Goal: Information Seeking & Learning: Learn about a topic

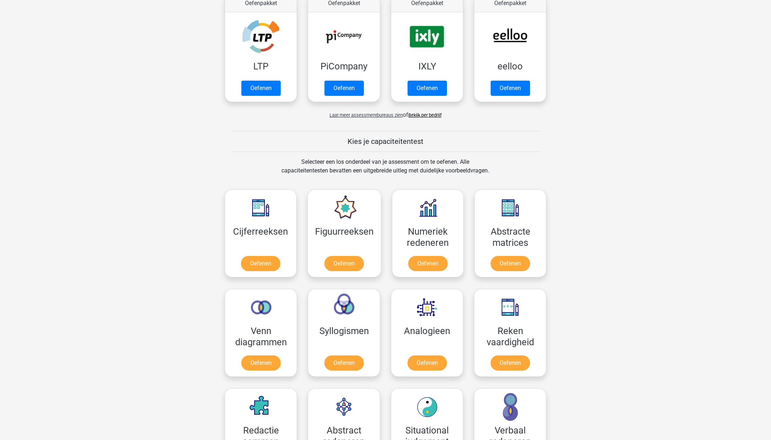
scroll to position [153, 0]
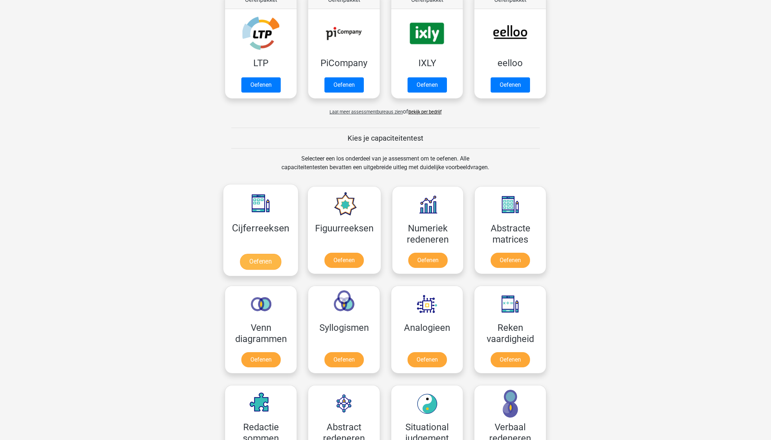
click at [259, 257] on link "Oefenen" at bounding box center [260, 262] width 41 height 16
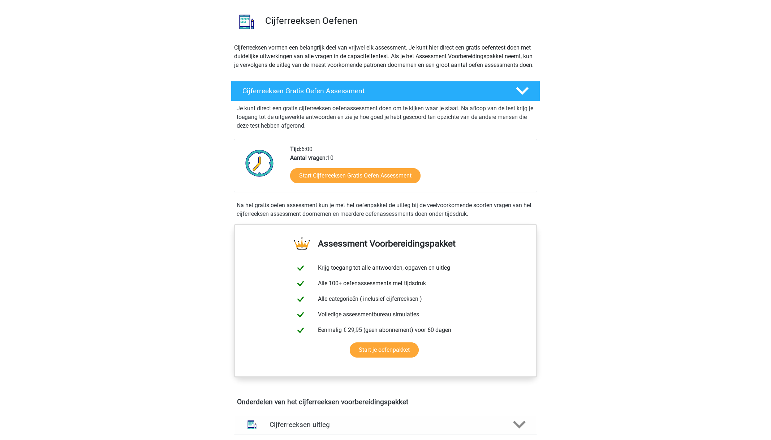
scroll to position [48, 0]
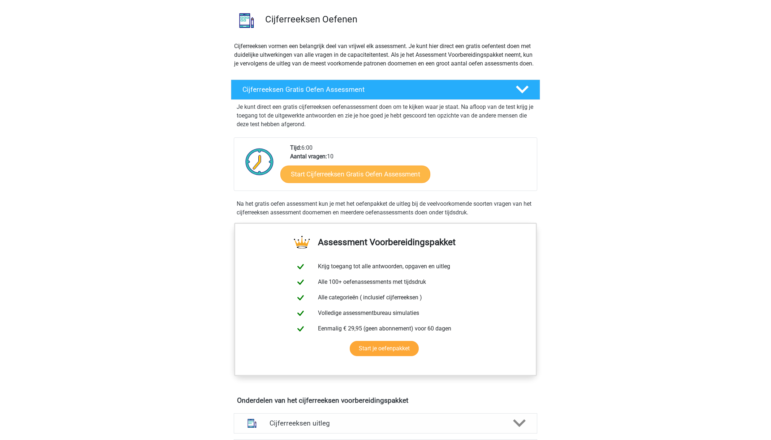
click at [341, 182] on link "Start Cijferreeksen Gratis Oefen Assessment" at bounding box center [355, 173] width 150 height 17
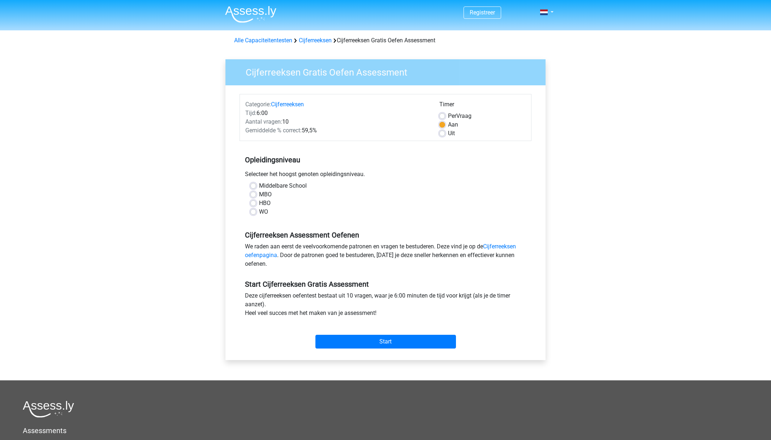
click at [260, 212] on label "WO" at bounding box center [263, 211] width 9 height 9
click at [256, 212] on input "WO" at bounding box center [253, 210] width 6 height 7
radio input "true"
click at [392, 340] on input "Start" at bounding box center [385, 342] width 141 height 14
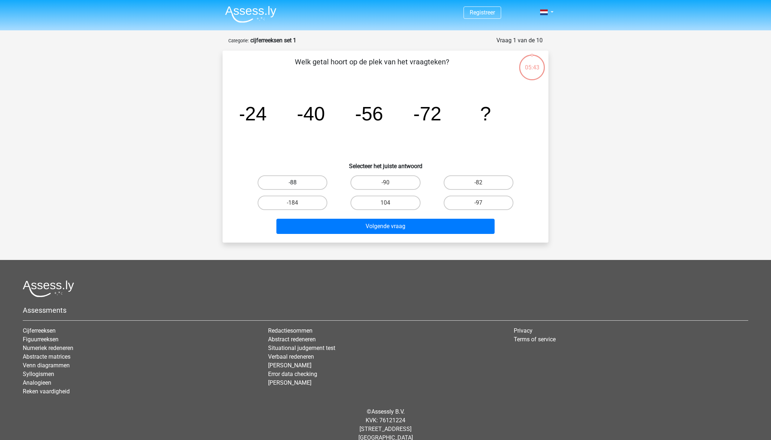
click at [304, 180] on label "-88" at bounding box center [293, 182] width 70 height 14
click at [297, 182] on input "-88" at bounding box center [295, 184] width 5 height 5
radio input "true"
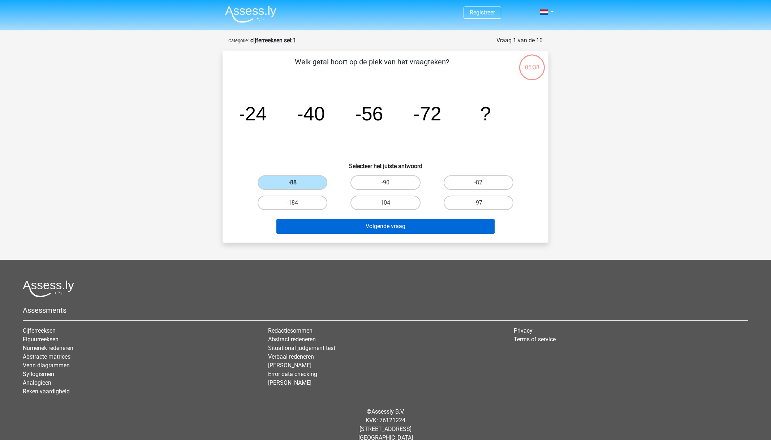
click at [399, 228] on button "Volgende vraag" at bounding box center [385, 226] width 219 height 15
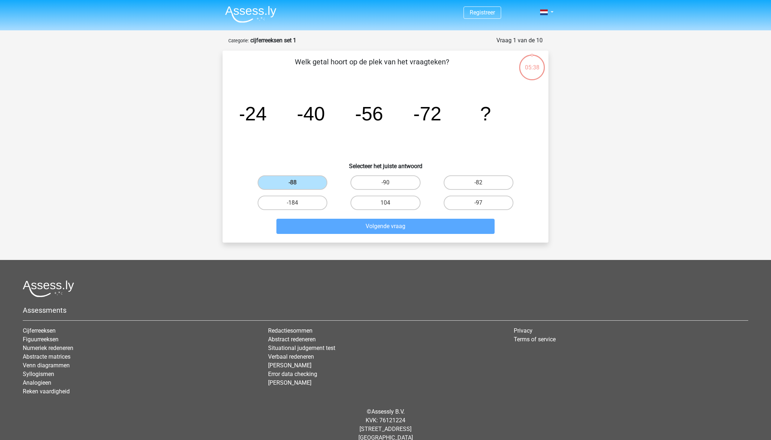
scroll to position [11, 0]
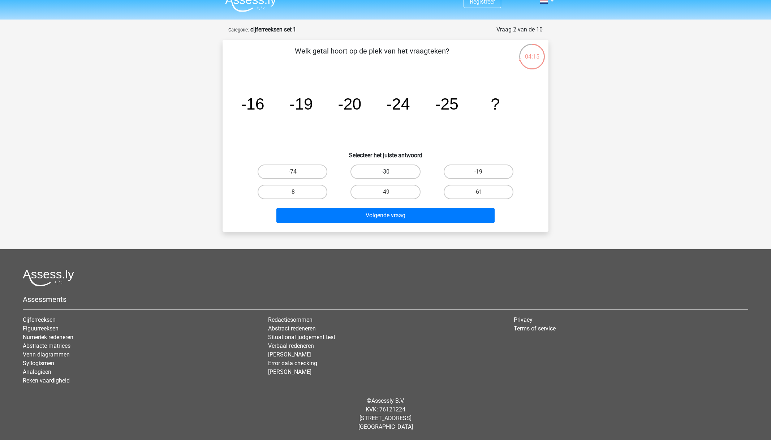
click at [394, 171] on label "-30" at bounding box center [385, 171] width 70 height 14
click at [390, 172] on input "-30" at bounding box center [387, 174] width 5 height 5
radio input "true"
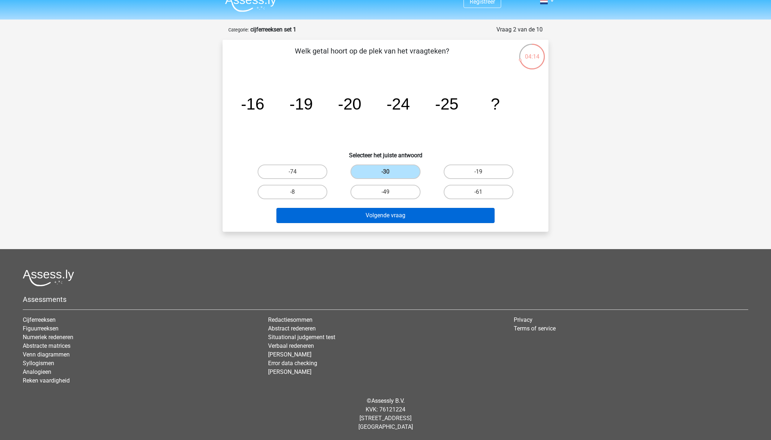
click at [399, 213] on button "Volgende vraag" at bounding box center [385, 215] width 219 height 15
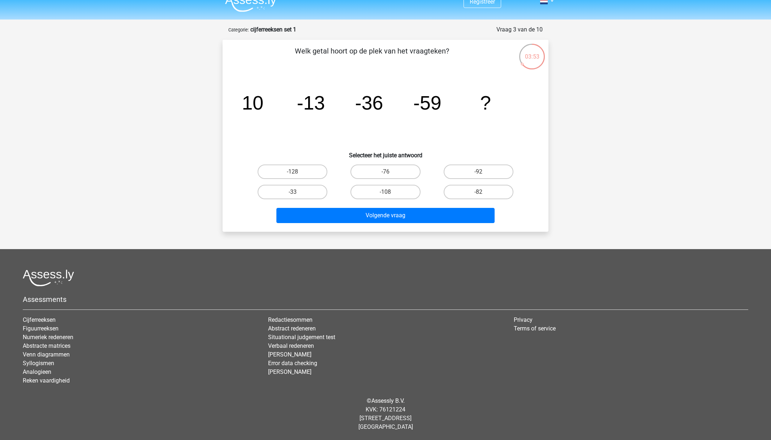
click at [482, 193] on input "-82" at bounding box center [480, 194] width 5 height 5
radio input "true"
click at [452, 217] on button "Volgende vraag" at bounding box center [385, 215] width 219 height 15
click at [479, 173] on input "28" at bounding box center [480, 174] width 5 height 5
radio input "true"
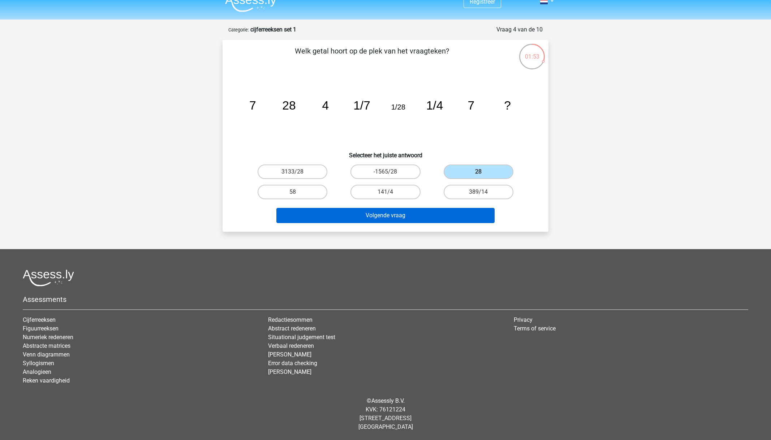
click at [414, 213] on button "Volgende vraag" at bounding box center [385, 215] width 219 height 15
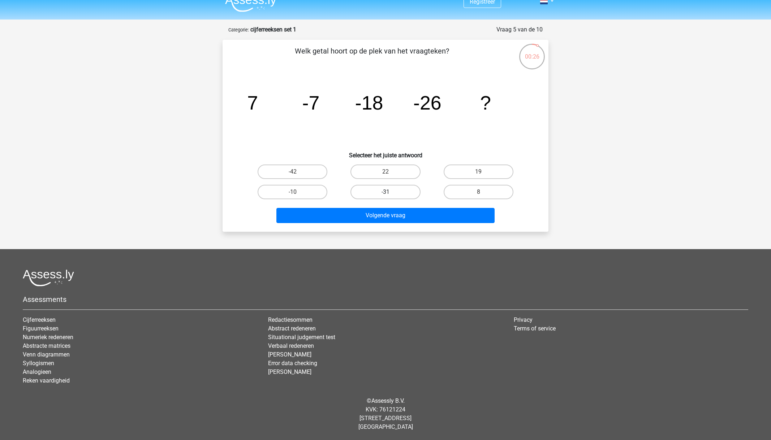
drag, startPoint x: 391, startPoint y: 195, endPoint x: 396, endPoint y: 197, distance: 5.7
click at [392, 195] on label "-31" at bounding box center [385, 192] width 70 height 14
click at [390, 195] on input "-31" at bounding box center [387, 194] width 5 height 5
radio input "true"
click at [401, 218] on button "Volgende vraag" at bounding box center [385, 215] width 219 height 15
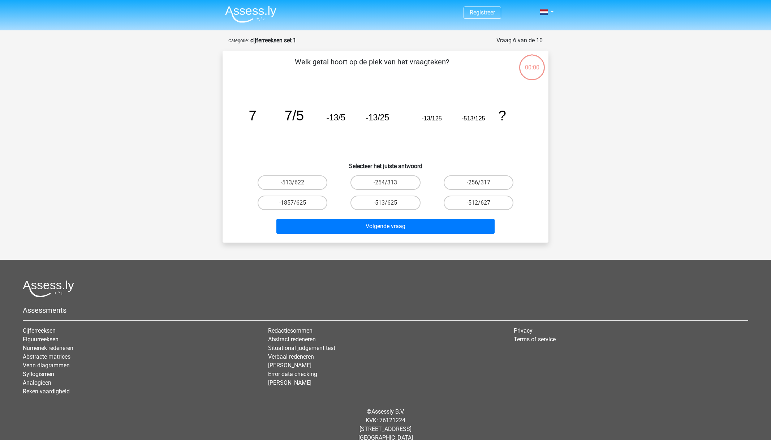
scroll to position [11, 0]
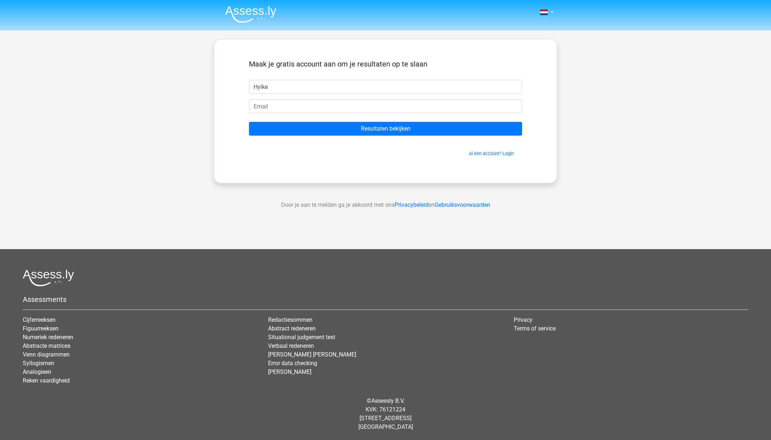
type input "Hylke"
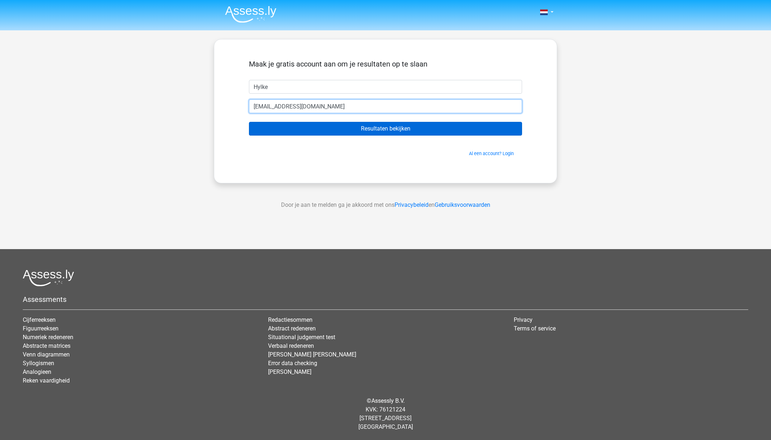
type input "[EMAIL_ADDRESS][DOMAIN_NAME]"
click at [364, 124] on input "Resultaten bekijken" at bounding box center [385, 129] width 273 height 14
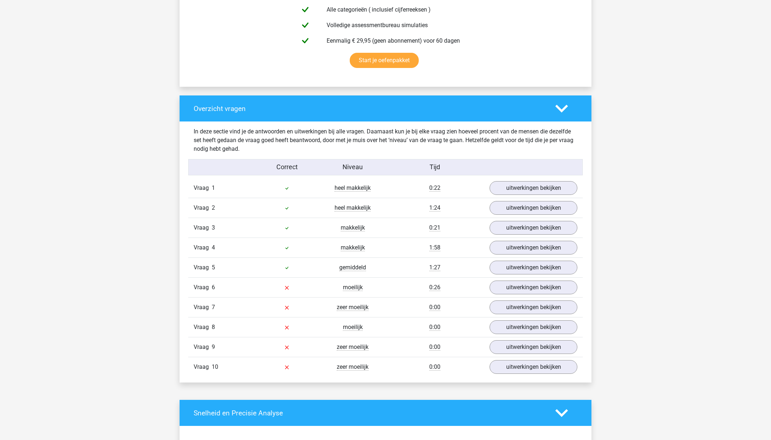
scroll to position [451, 0]
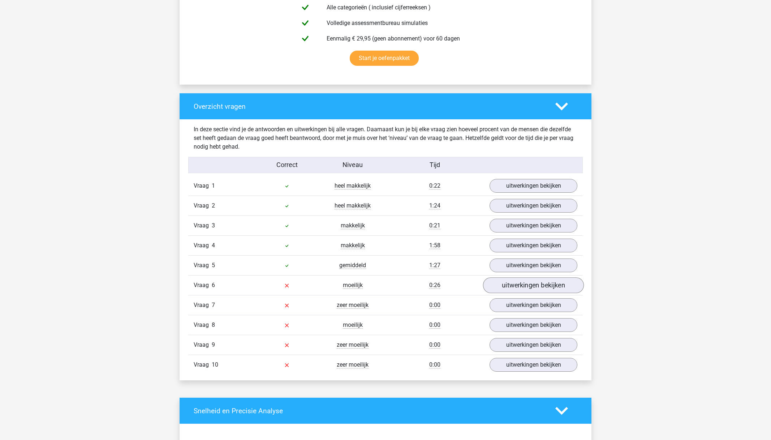
click at [535, 286] on link "uitwerkingen bekijken" at bounding box center [533, 285] width 101 height 16
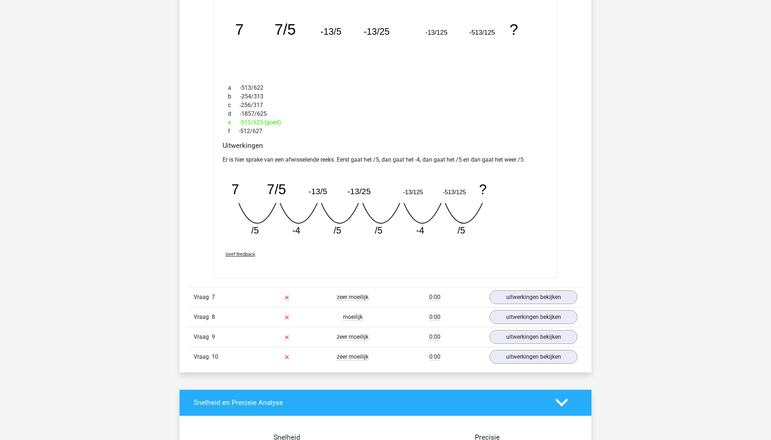
scroll to position [774, 0]
click at [526, 296] on link "uitwerkingen bekijken" at bounding box center [533, 297] width 101 height 16
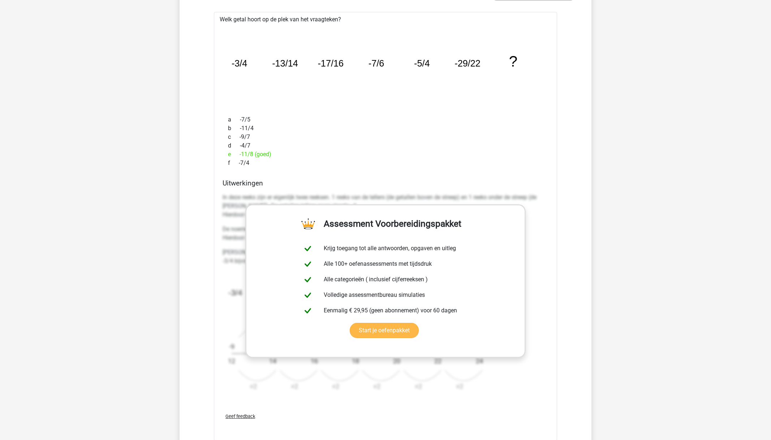
scroll to position [1100, 0]
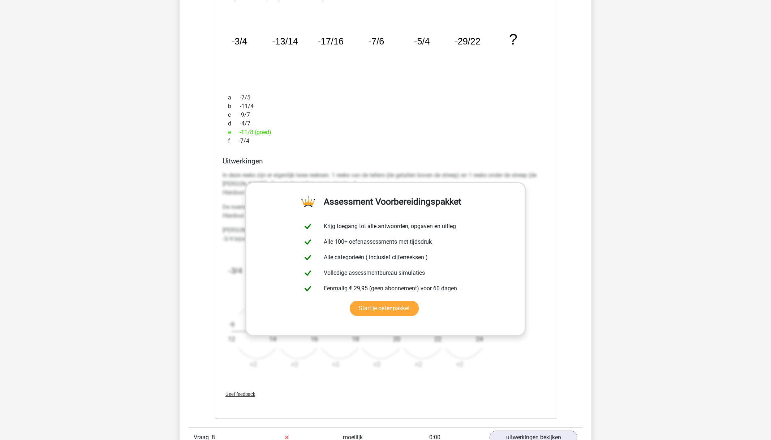
click at [434, 130] on div "e -11/8 (goed)" at bounding box center [386, 132] width 326 height 9
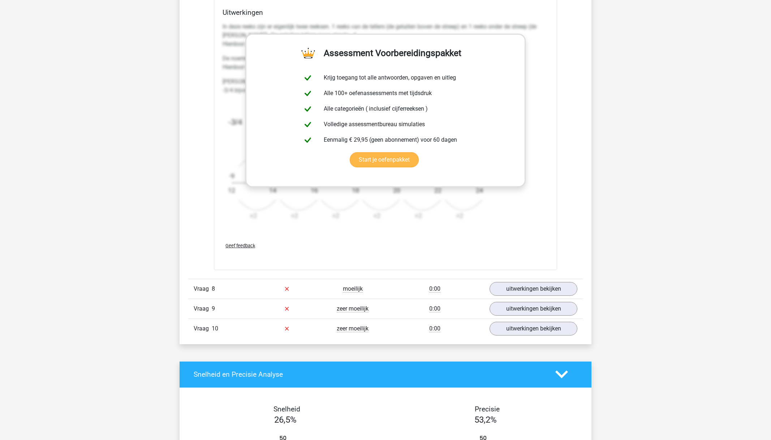
scroll to position [1254, 0]
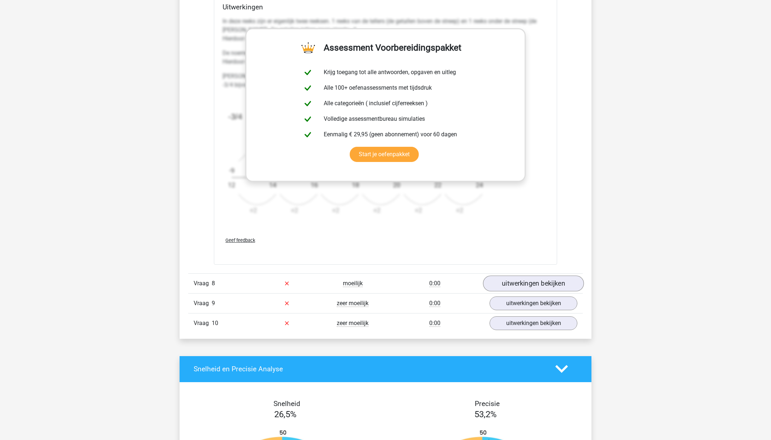
click at [547, 281] on link "uitwerkingen bekijken" at bounding box center [533, 283] width 101 height 16
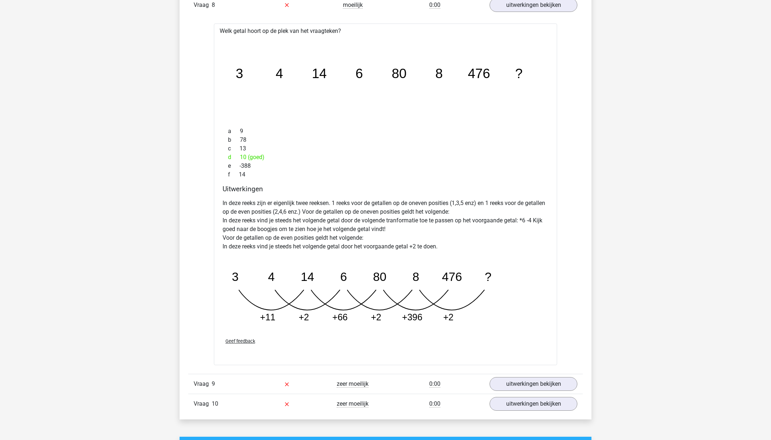
scroll to position [1525, 0]
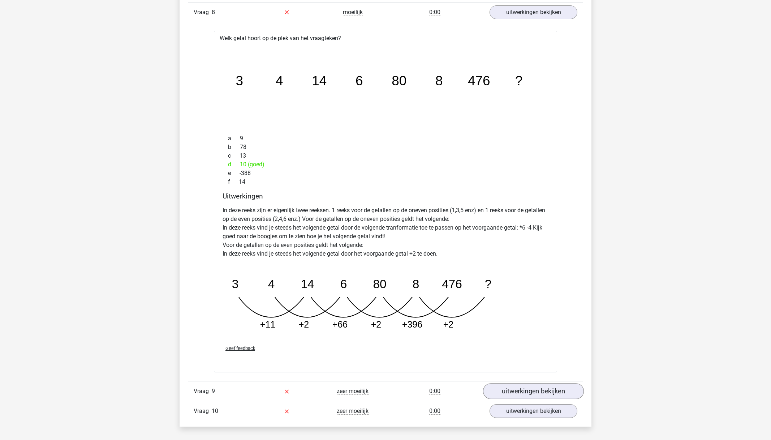
click at [538, 386] on link "uitwerkingen bekijken" at bounding box center [533, 391] width 101 height 16
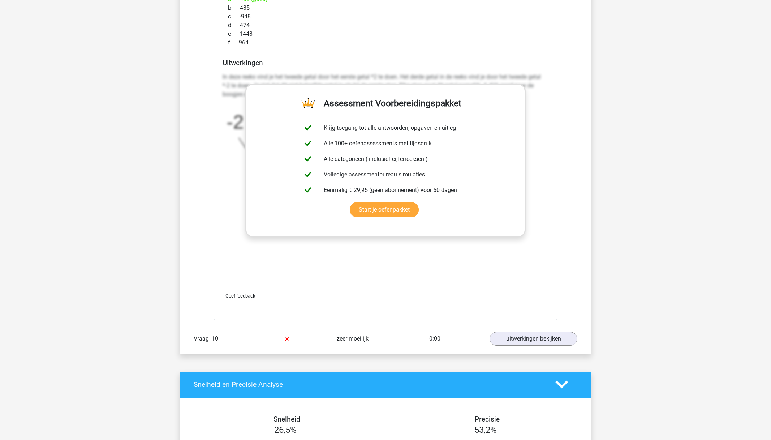
scroll to position [2048, 0]
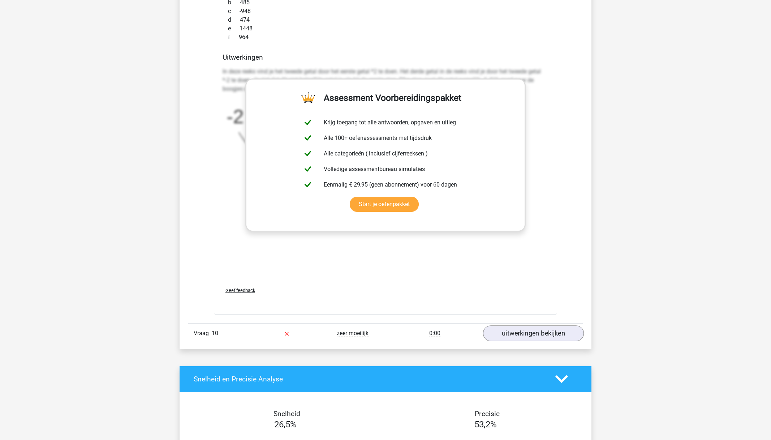
click at [526, 331] on link "uitwerkingen bekijken" at bounding box center [533, 333] width 101 height 16
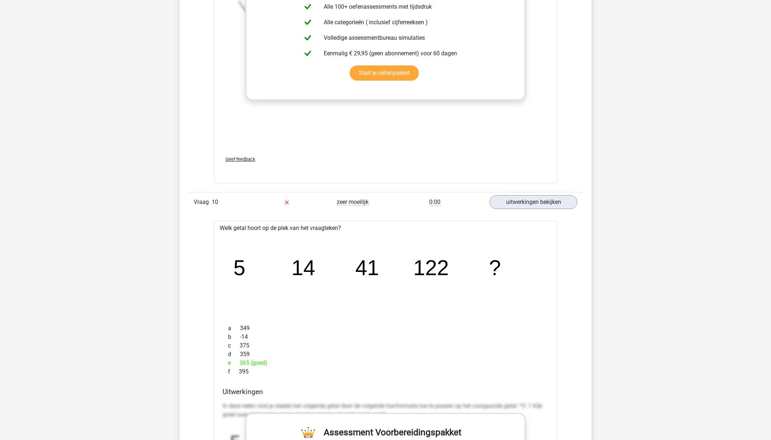
scroll to position [2184, 0]
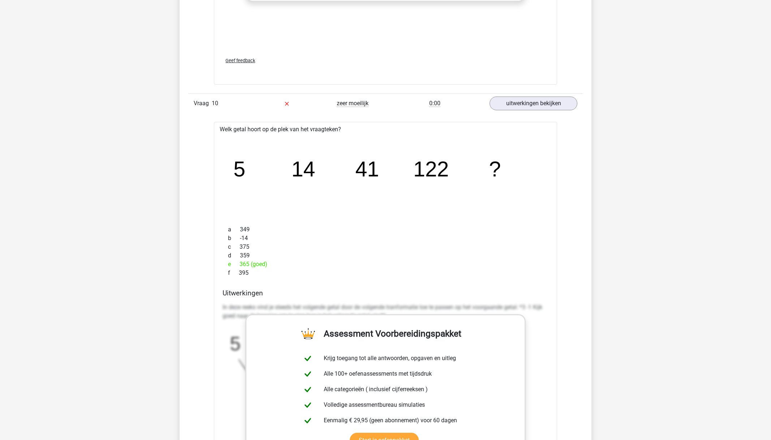
click at [474, 264] on div "e 365 (goed)" at bounding box center [386, 264] width 326 height 9
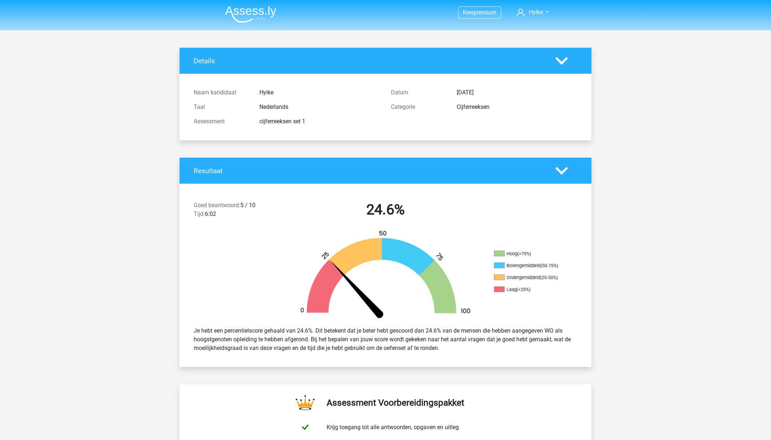
scroll to position [0, 0]
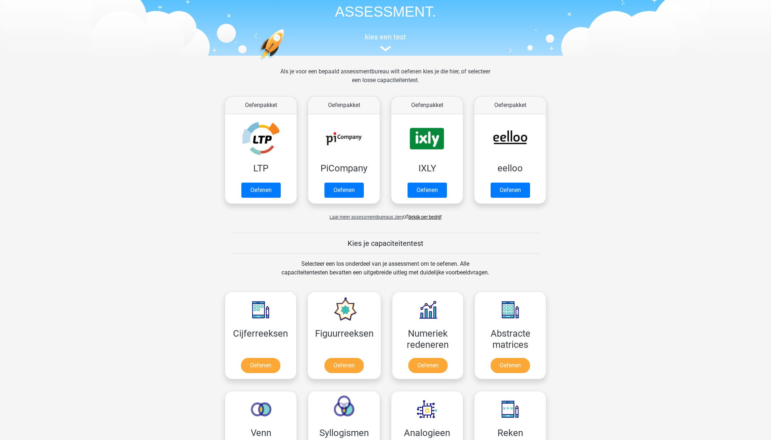
scroll to position [42, 0]
